Goal: Navigation & Orientation: Find specific page/section

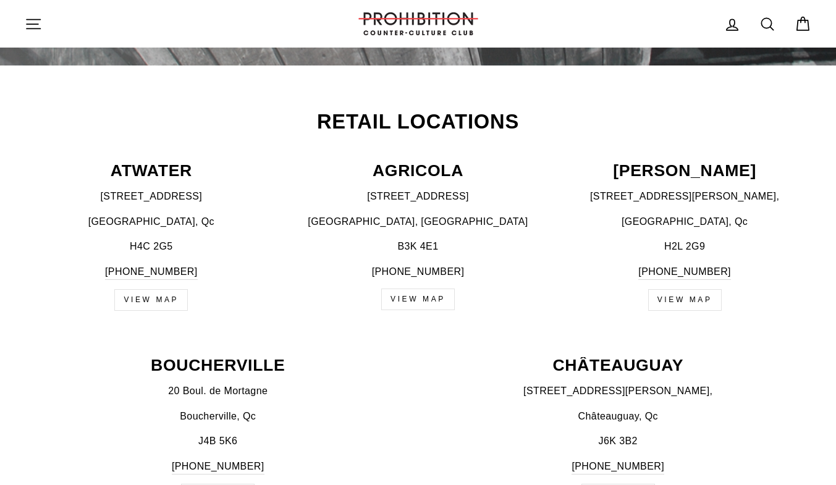
scroll to position [423, 0]
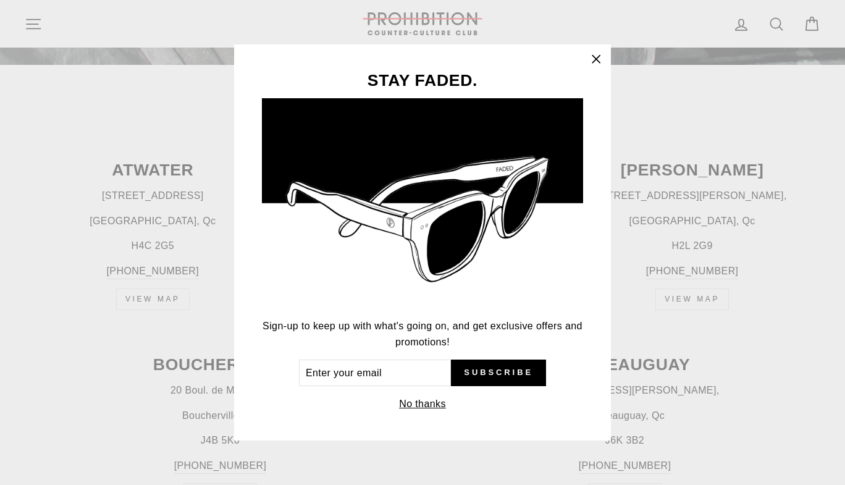
click at [429, 405] on button "No thanks" at bounding box center [423, 404] width 54 height 17
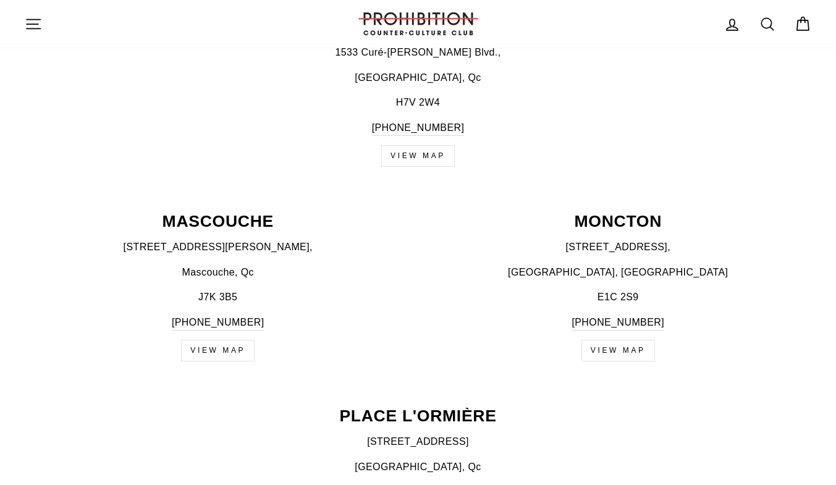
scroll to position [955, 0]
click at [136, 83] on p "[GEOGRAPHIC_DATA], Qc" at bounding box center [418, 78] width 787 height 16
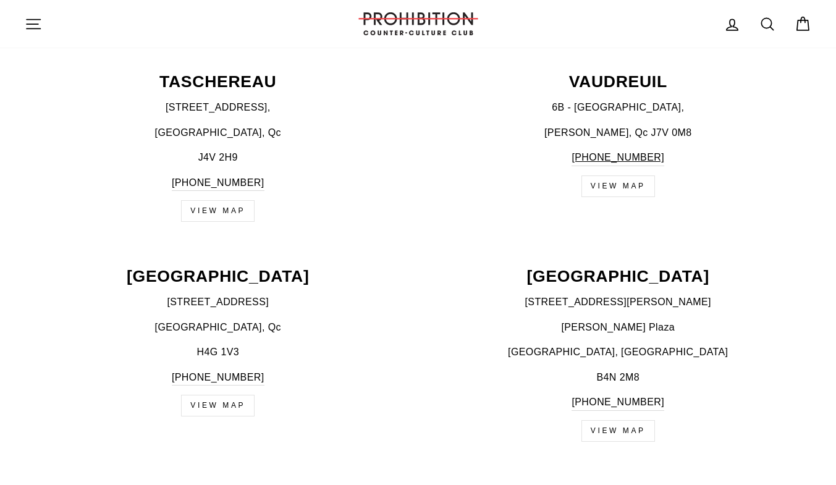
scroll to position [2069, 0]
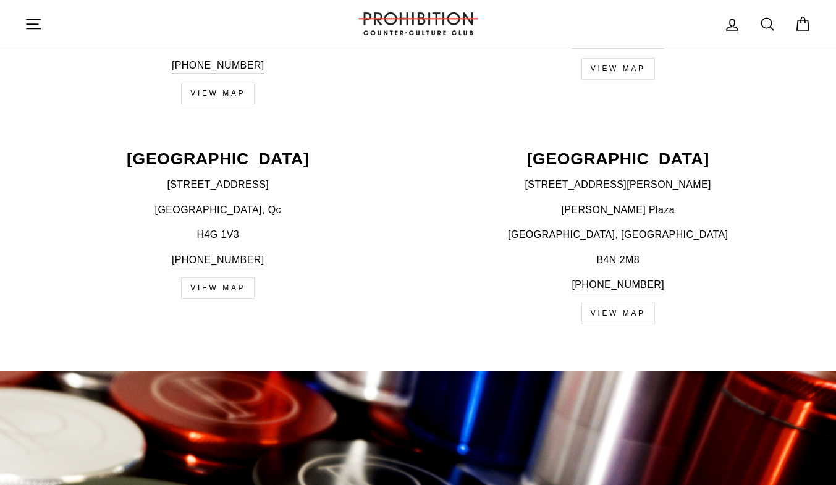
scroll to position [2186, 0]
